Goal: Transaction & Acquisition: Purchase product/service

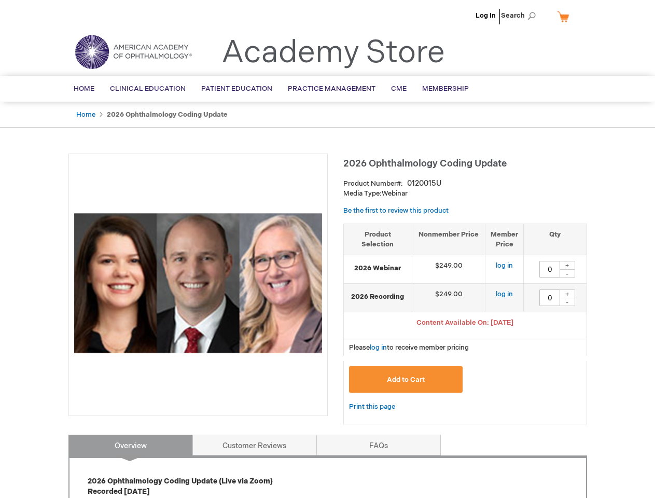
click at [327, 249] on div at bounding box center [197, 285] width 259 height 263
click at [521, 16] on span "Search" at bounding box center [520, 15] width 39 height 21
click at [465, 324] on span "Content Available On: [DATE]" at bounding box center [465, 323] width 97 height 8
click at [568, 265] on div "+" at bounding box center [568, 265] width 16 height 9
click at [568, 273] on div "-" at bounding box center [568, 273] width 16 height 8
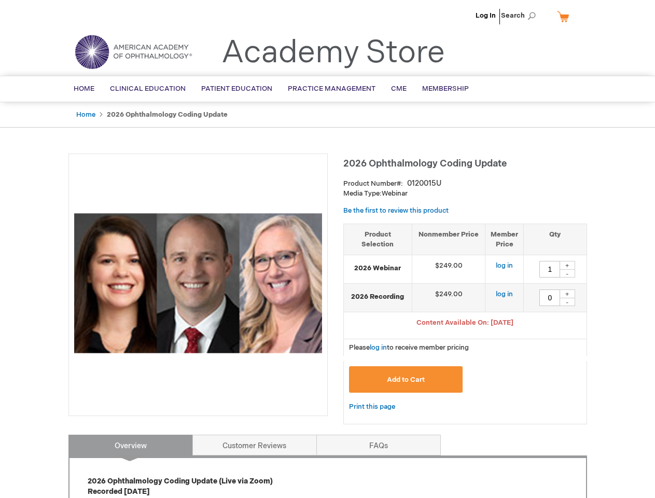
type input "0"
click at [568, 294] on div "+" at bounding box center [568, 294] width 16 height 9
click at [568, 302] on div "-" at bounding box center [568, 302] width 16 height 8
type input "0"
